Goal: Task Accomplishment & Management: Use online tool/utility

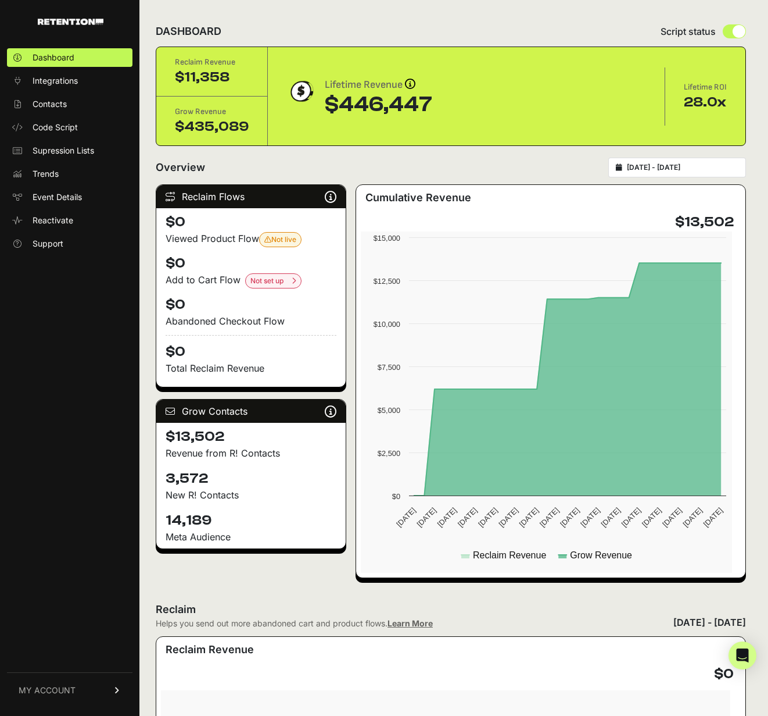
click at [697, 177] on div "2025-09-06 - 2025-10-06" at bounding box center [678, 168] width 138 height 20
click at [720, 172] on input "2025-09-06 - 2025-10-06" at bounding box center [683, 167] width 112 height 9
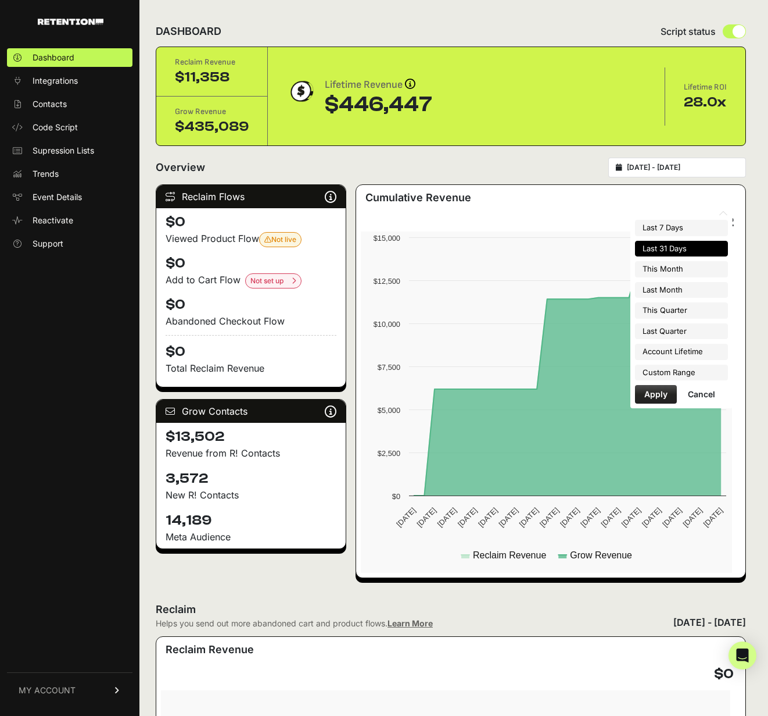
drag, startPoint x: 670, startPoint y: 286, endPoint x: 675, endPoint y: 284, distance: 6.1
click at [670, 286] on li "Last Month" at bounding box center [681, 290] width 93 height 16
type input "[DATE] - [DATE]"
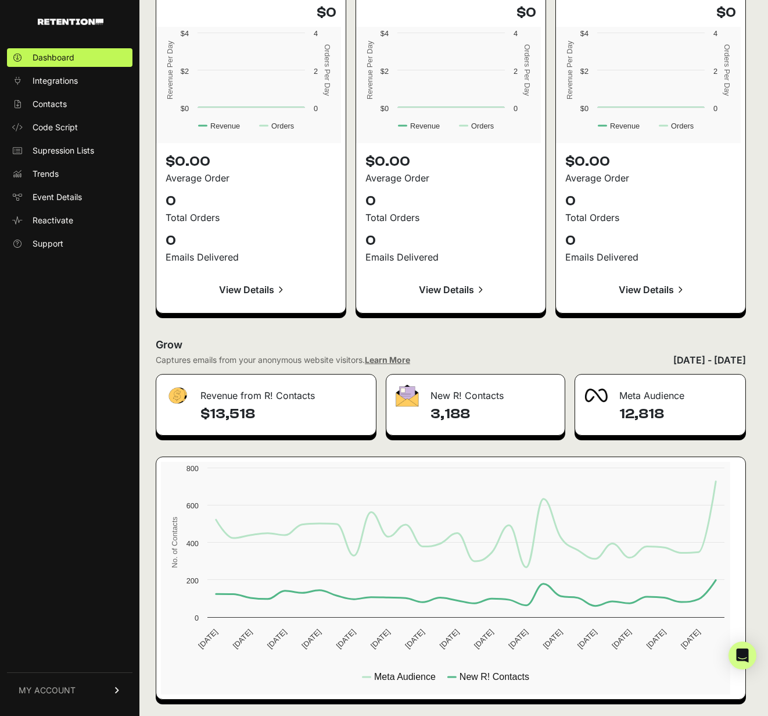
scroll to position [1351, 0]
click at [59, 203] on span "Event Details" at bounding box center [57, 197] width 49 height 12
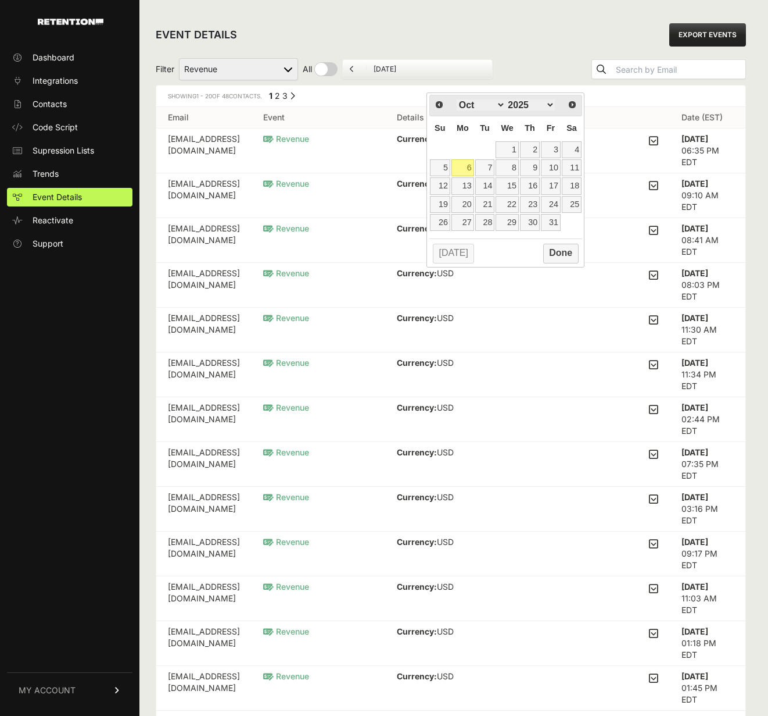
click at [446, 44] on div "EVENT DETAILS EXPORT EVENTS" at bounding box center [451, 34] width 591 height 37
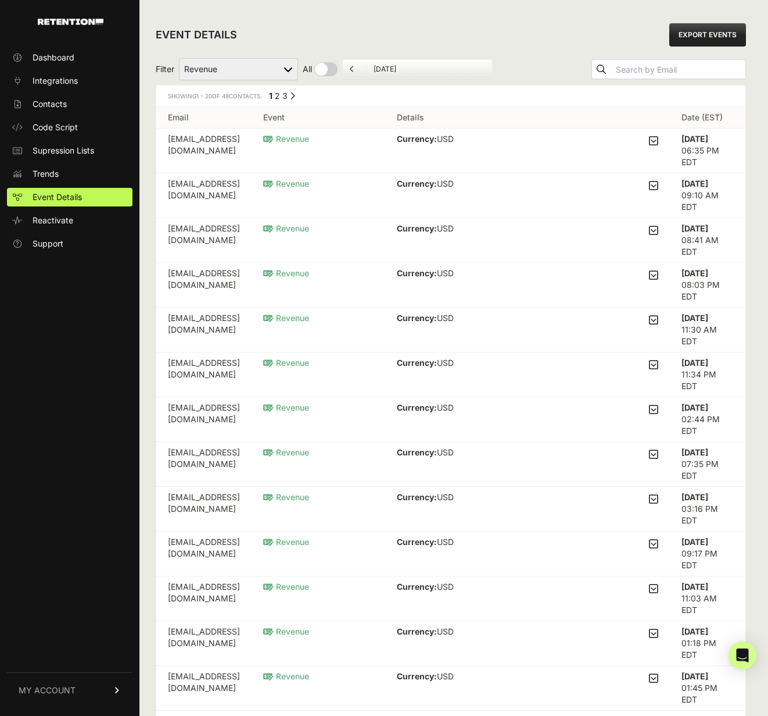
click at [298, 80] on select "Added to Cart Reclaim Checkout Started Reclaim Revenue Viewed Product Reclaim" at bounding box center [238, 69] width 119 height 22
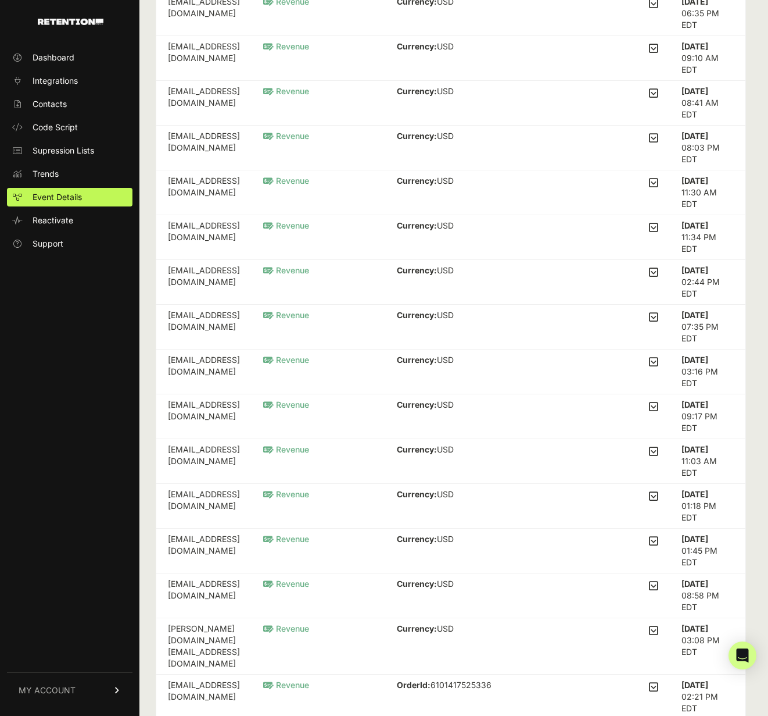
scroll to position [131, 0]
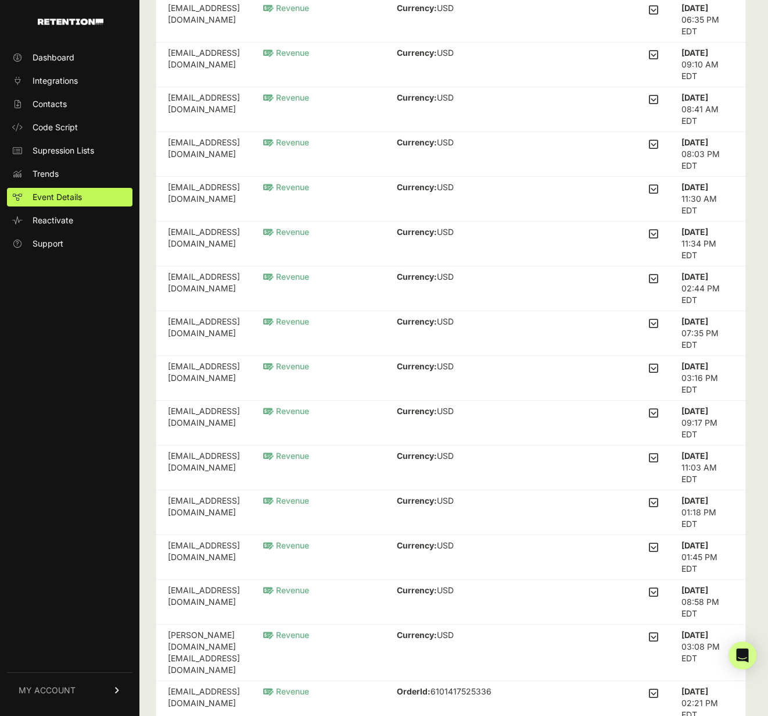
click at [252, 221] on td "[EMAIL_ADDRESS][DOMAIN_NAME]" at bounding box center [203, 199] width 95 height 45
click at [649, 194] on icon at bounding box center [653, 189] width 9 height 10
click at [0, 0] on input "checkbox" at bounding box center [0, 0] width 0 height 0
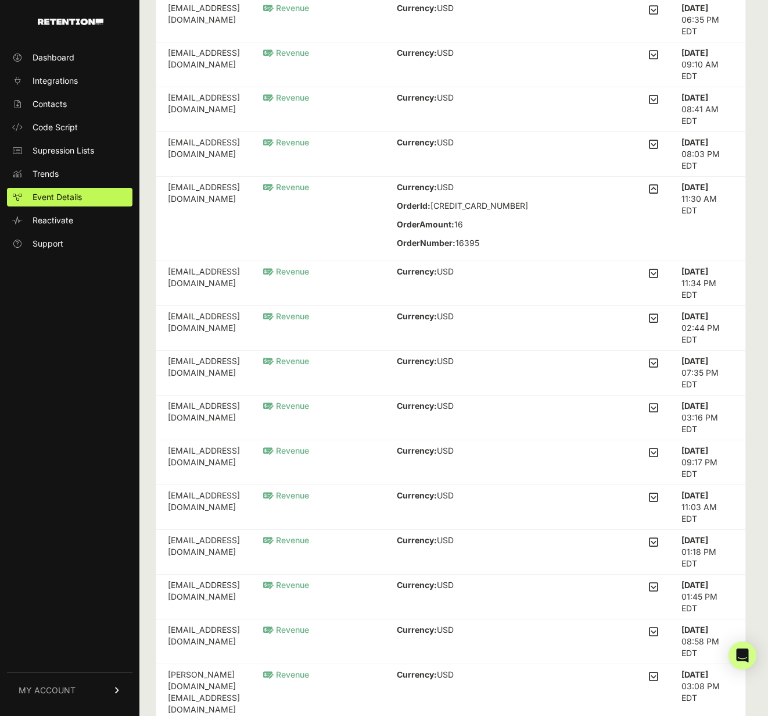
click at [649, 149] on icon at bounding box center [653, 144] width 9 height 10
click at [0, 0] on input "checkbox" at bounding box center [0, 0] width 0 height 0
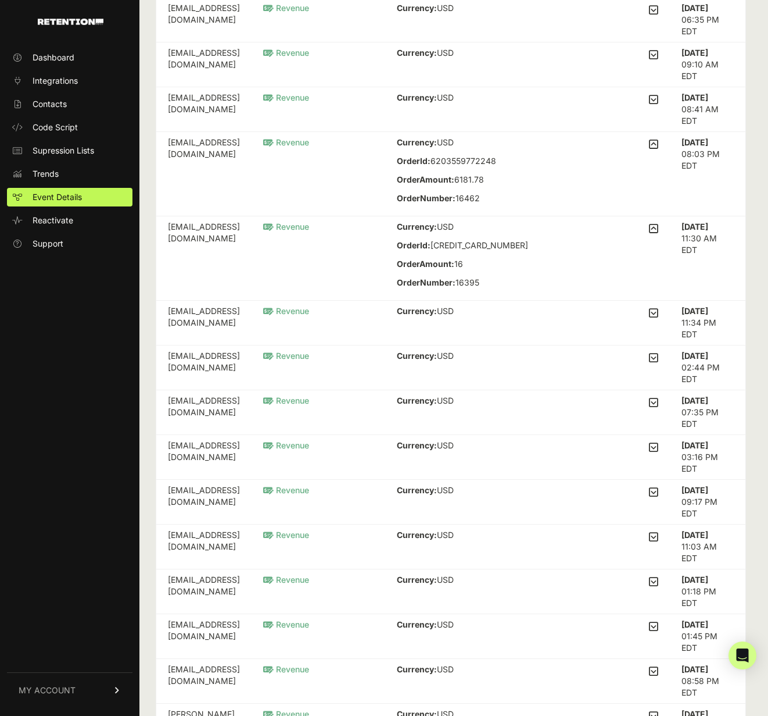
click at [649, 105] on icon at bounding box center [653, 99] width 9 height 10
click at [0, 0] on input "checkbox" at bounding box center [0, 0] width 0 height 0
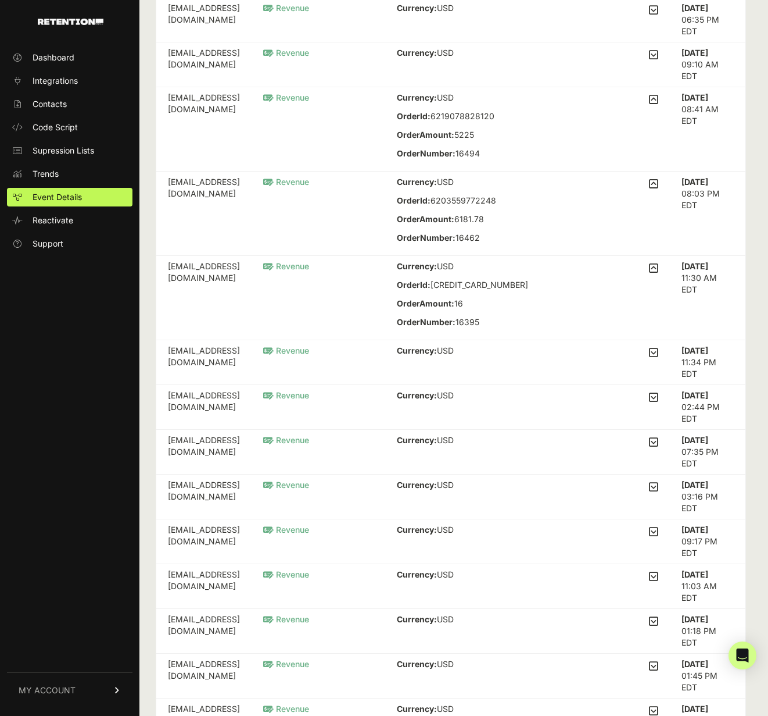
click at [649, 60] on icon at bounding box center [653, 54] width 9 height 10
click at [0, 0] on input "checkbox" at bounding box center [0, 0] width 0 height 0
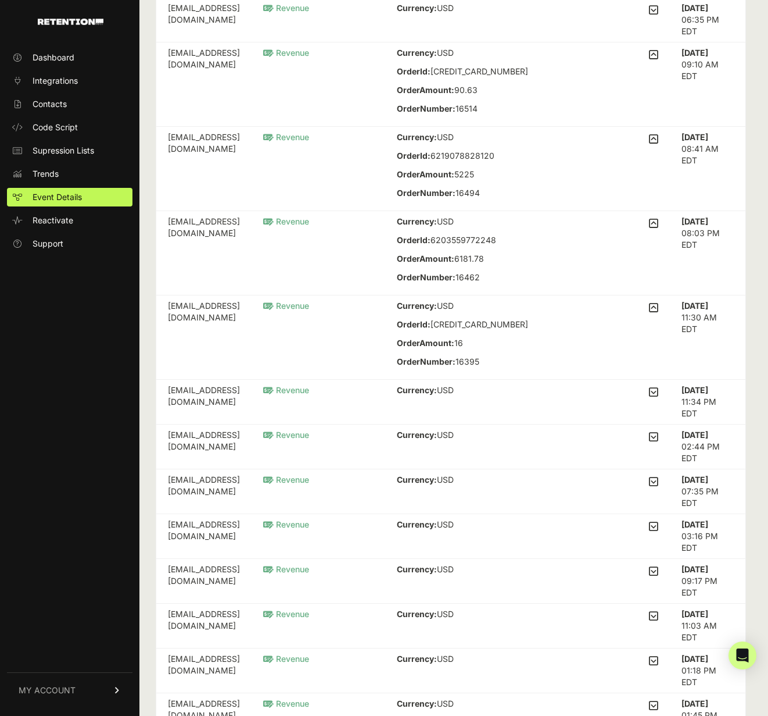
click at [649, 15] on icon at bounding box center [653, 10] width 9 height 10
click at [0, 0] on input "checkbox" at bounding box center [0, 0] width 0 height 0
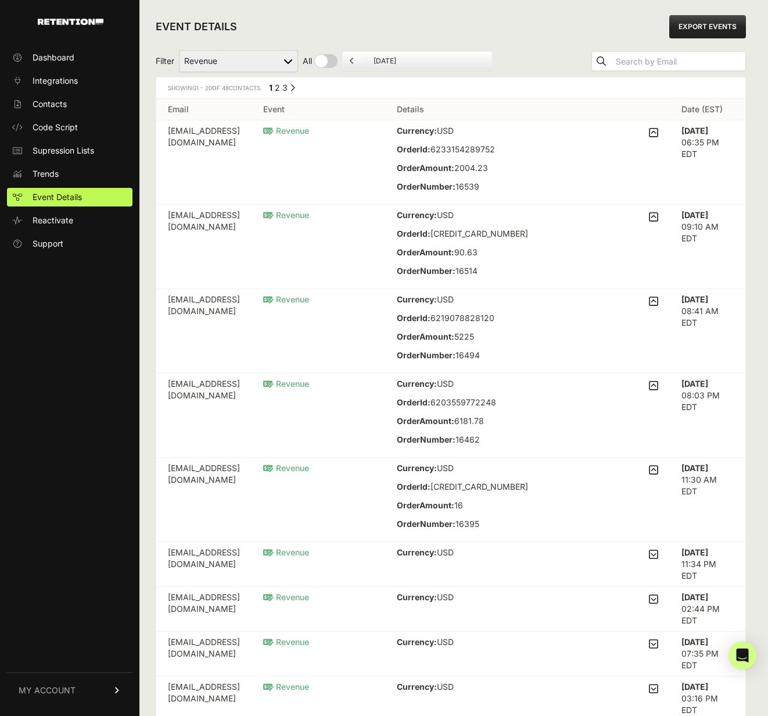
scroll to position [0, 0]
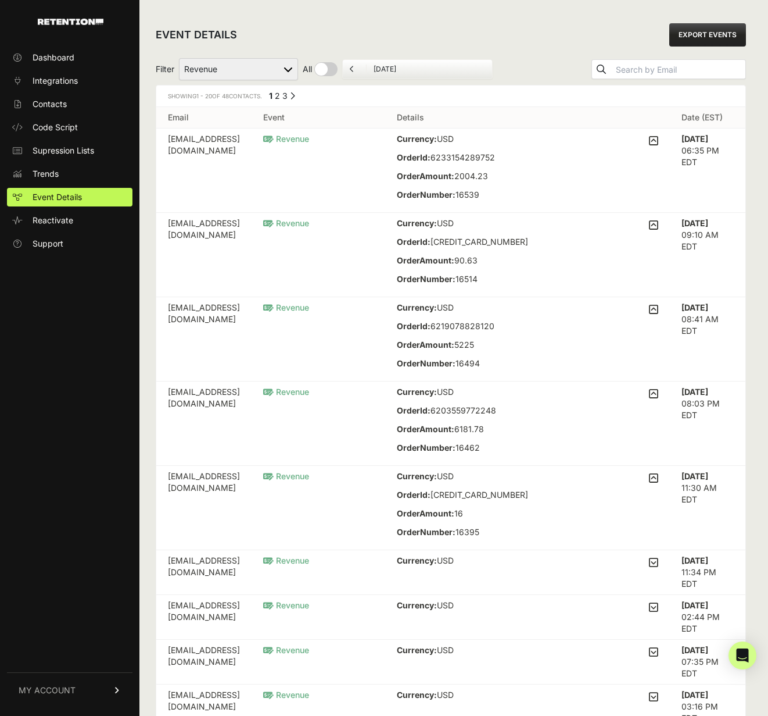
click at [280, 80] on select "Added to Cart Reclaim Checkout Started Reclaim Revenue Viewed Product Reclaim" at bounding box center [238, 69] width 119 height 22
select select "cart"
click at [189, 73] on select "Added to Cart Reclaim Checkout Started Reclaim Revenue Viewed Product Reclaim" at bounding box center [238, 69] width 119 height 22
click at [435, 46] on div "EVENT DETAILS EXPORT EVENTS" at bounding box center [451, 34] width 591 height 37
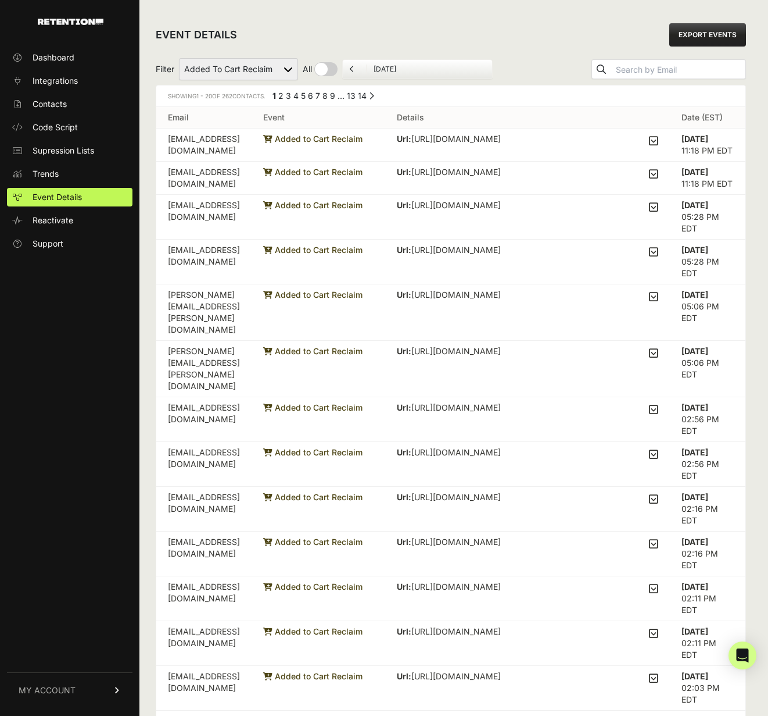
click at [685, 40] on link "EXPORT EVENTS" at bounding box center [708, 34] width 77 height 23
drag, startPoint x: 176, startPoint y: 189, endPoint x: 302, endPoint y: 185, distance: 125.6
click at [252, 162] on td "billstepanian@msn.com" at bounding box center [203, 144] width 95 height 33
click at [298, 80] on select "Added to Cart Reclaim Checkout Started Reclaim Revenue Viewed Product Reclaim" at bounding box center [238, 69] width 119 height 22
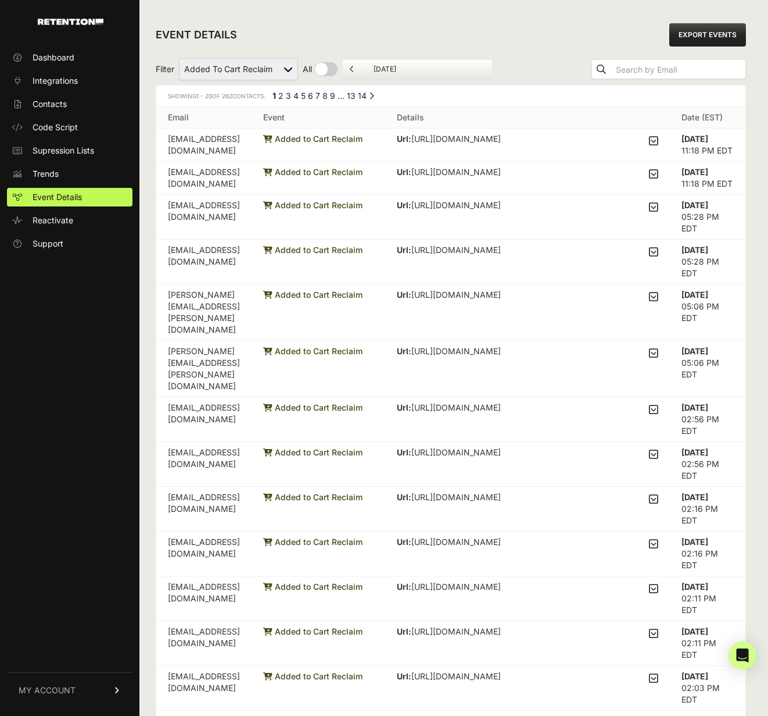
select select "Checkout Started Reclaim"
click at [189, 73] on select "Added to Cart Reclaim Checkout Started Reclaim Revenue Viewed Product Reclaim" at bounding box center [238, 69] width 119 height 22
click at [391, 53] on div "EVENT DETAILS EXPORT EVENTS" at bounding box center [451, 34] width 591 height 37
